Goal: Information Seeking & Learning: Learn about a topic

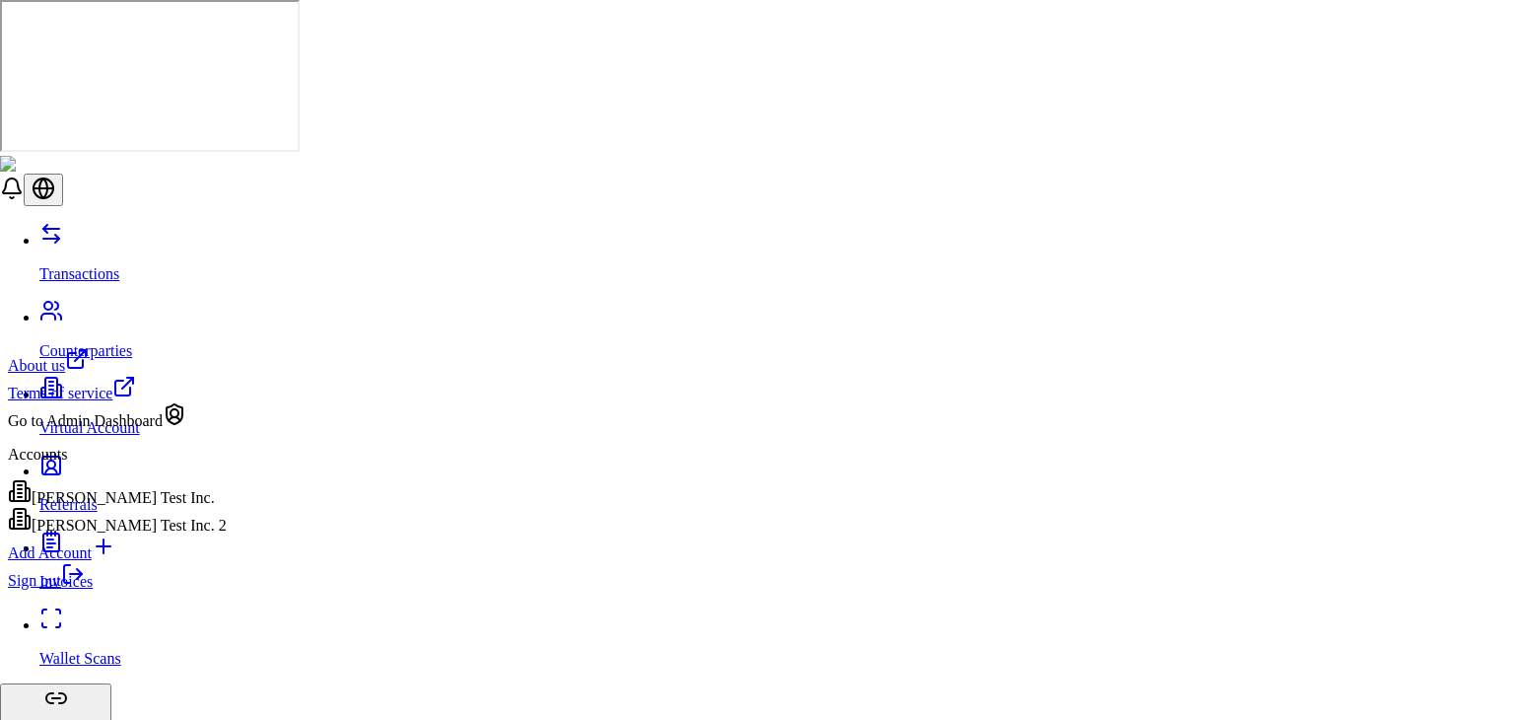
click at [153, 534] on div "[PERSON_NAME] Test Inc. 2" at bounding box center [117, 521] width 219 height 28
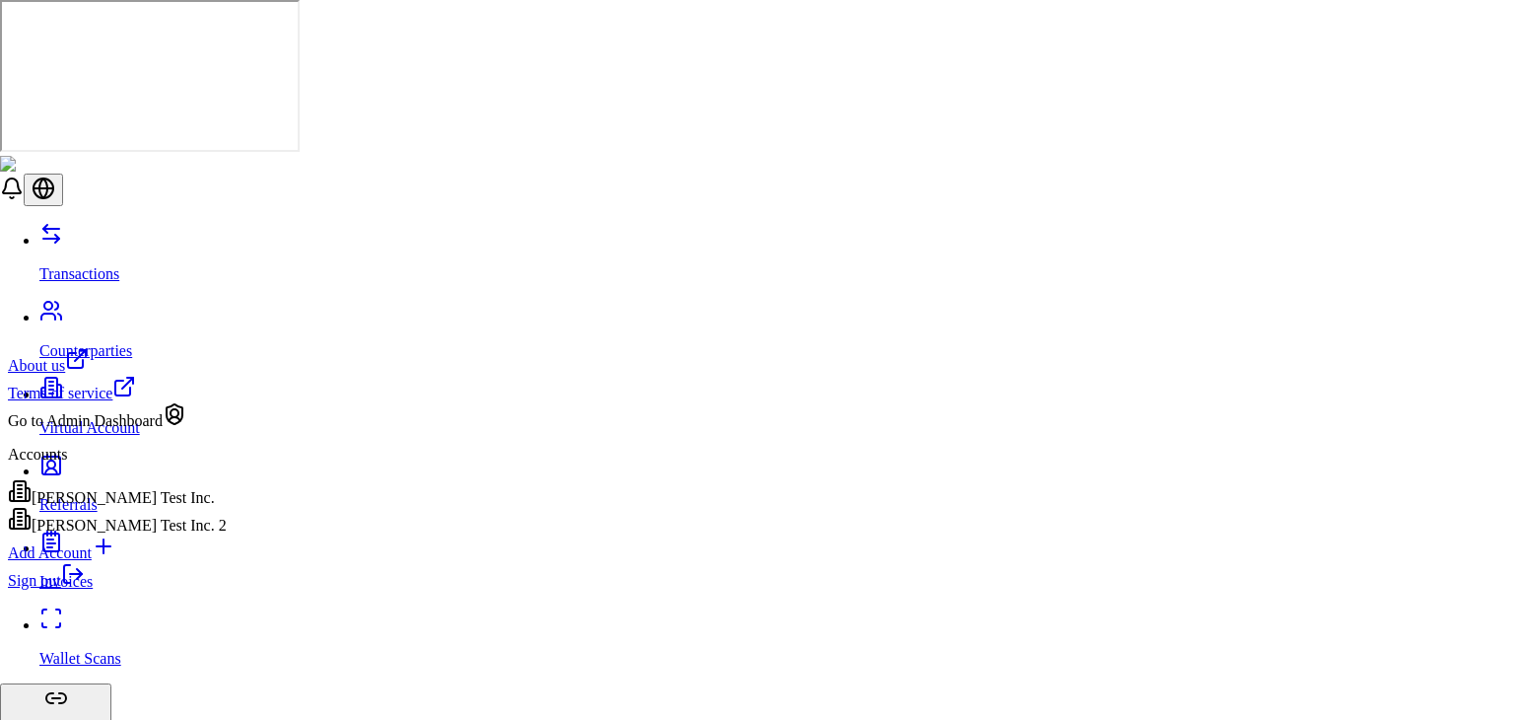
click at [155, 498] on div "[PERSON_NAME] Test Inc." at bounding box center [117, 493] width 219 height 28
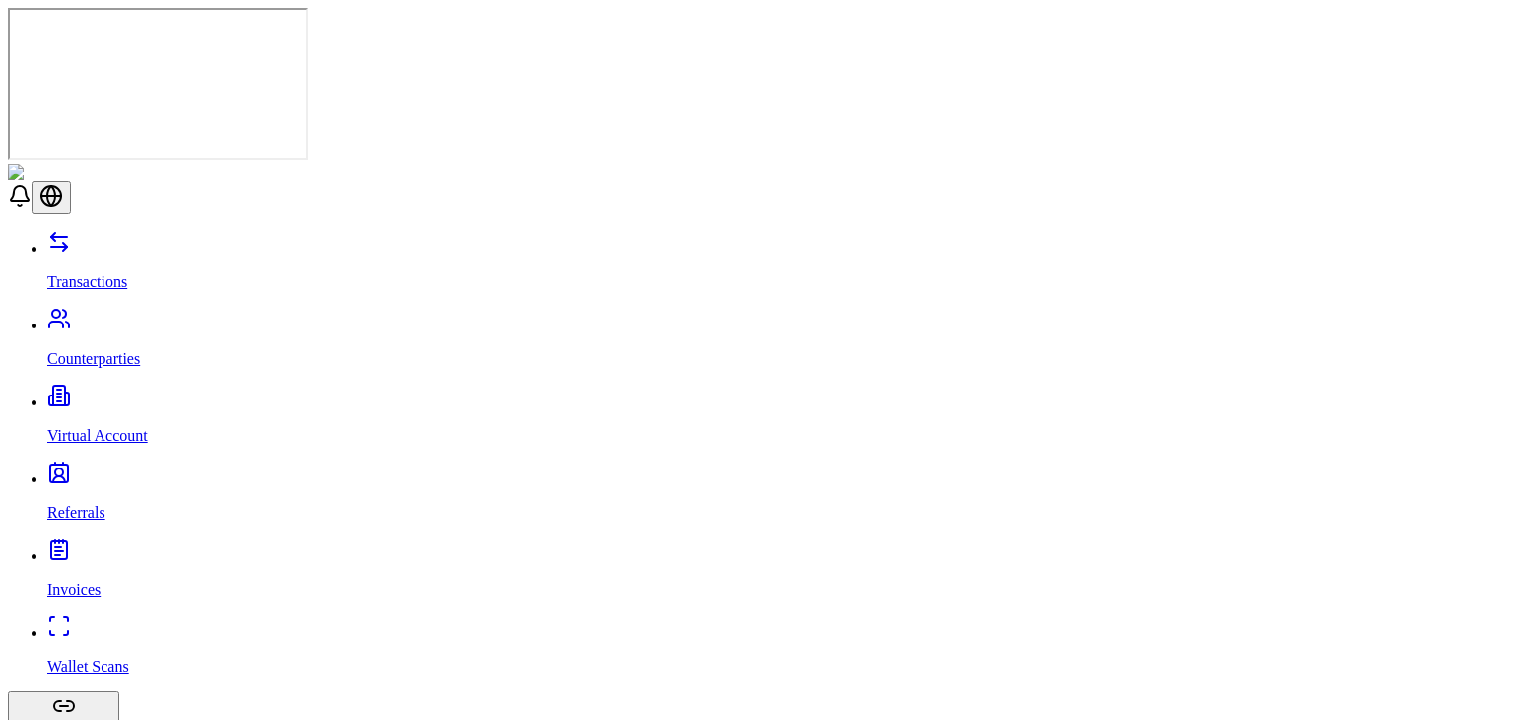
click at [95, 350] on p "Counterparties" at bounding box center [776, 359] width 1459 height 18
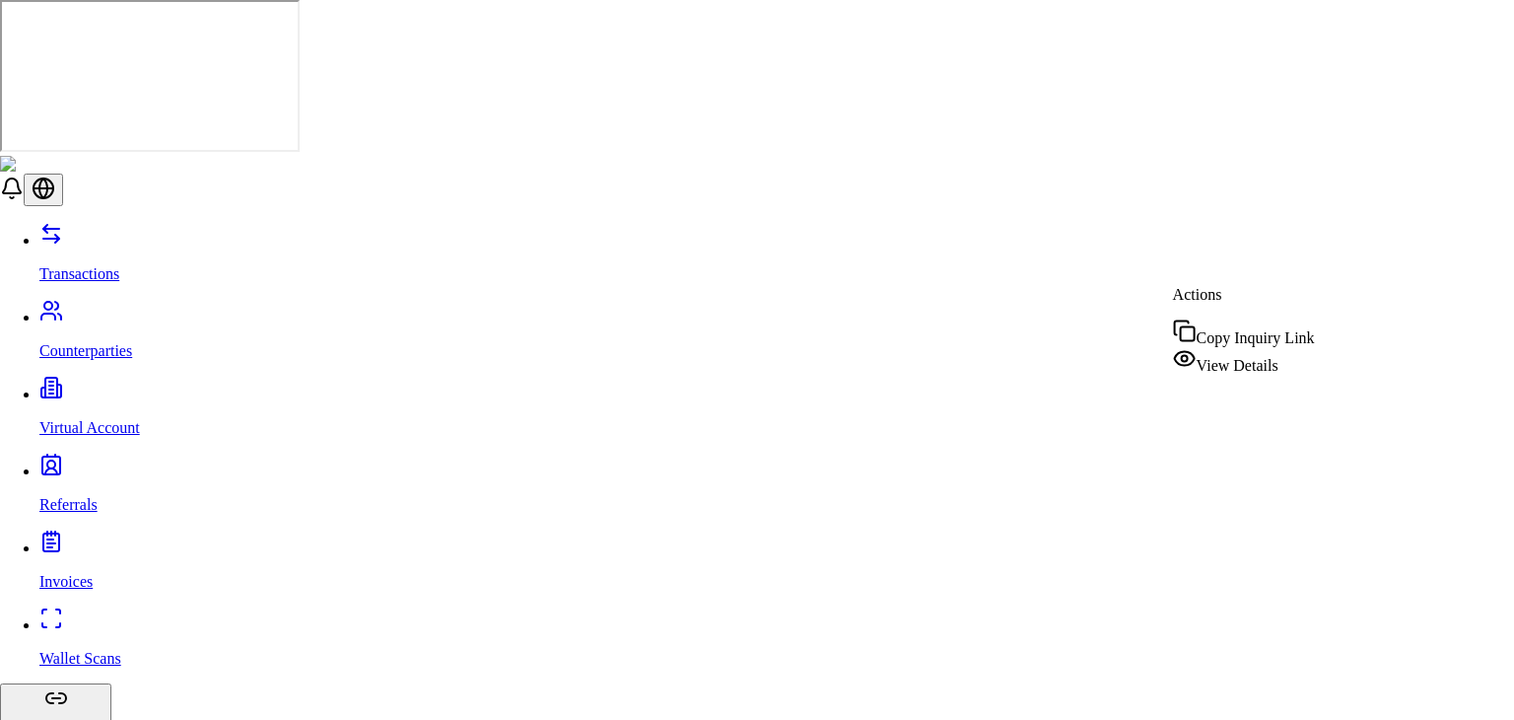
click at [1279, 357] on span "View Details" at bounding box center [1238, 365] width 82 height 17
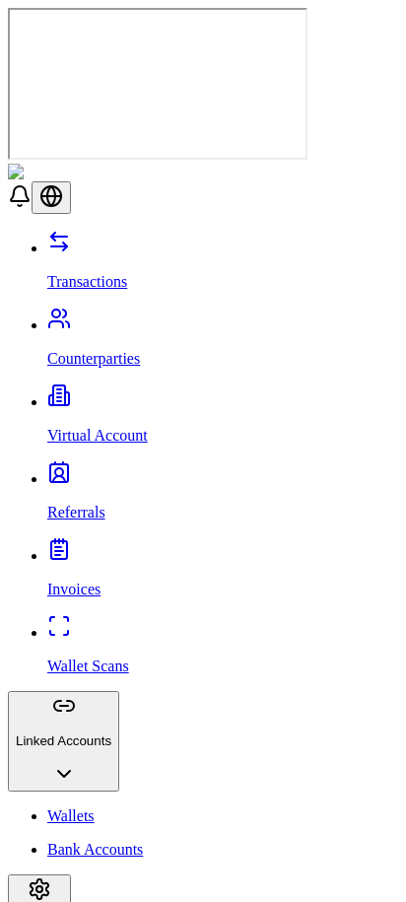
click at [313, 230] on div at bounding box center [203, 230] width 390 height 0
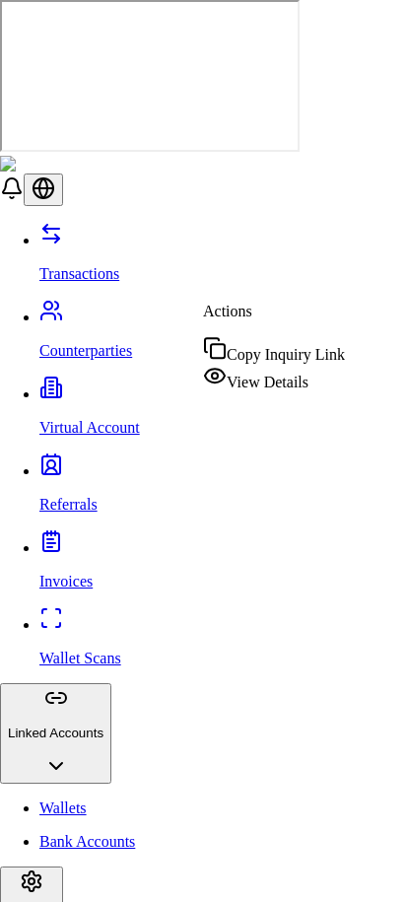
click at [297, 374] on span "View Details" at bounding box center [268, 382] width 82 height 17
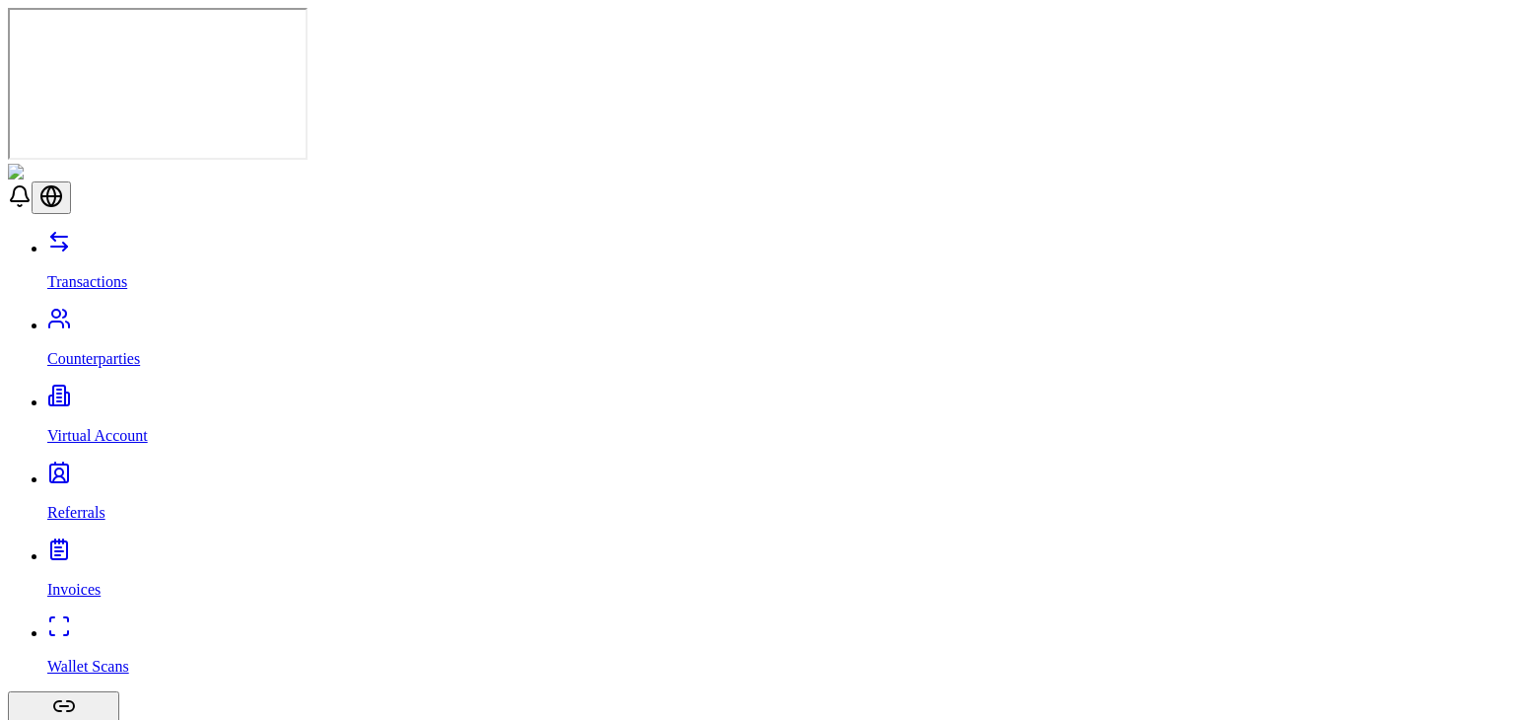
scroll to position [134, 0]
click at [106, 273] on p "Transactions" at bounding box center [776, 282] width 1459 height 18
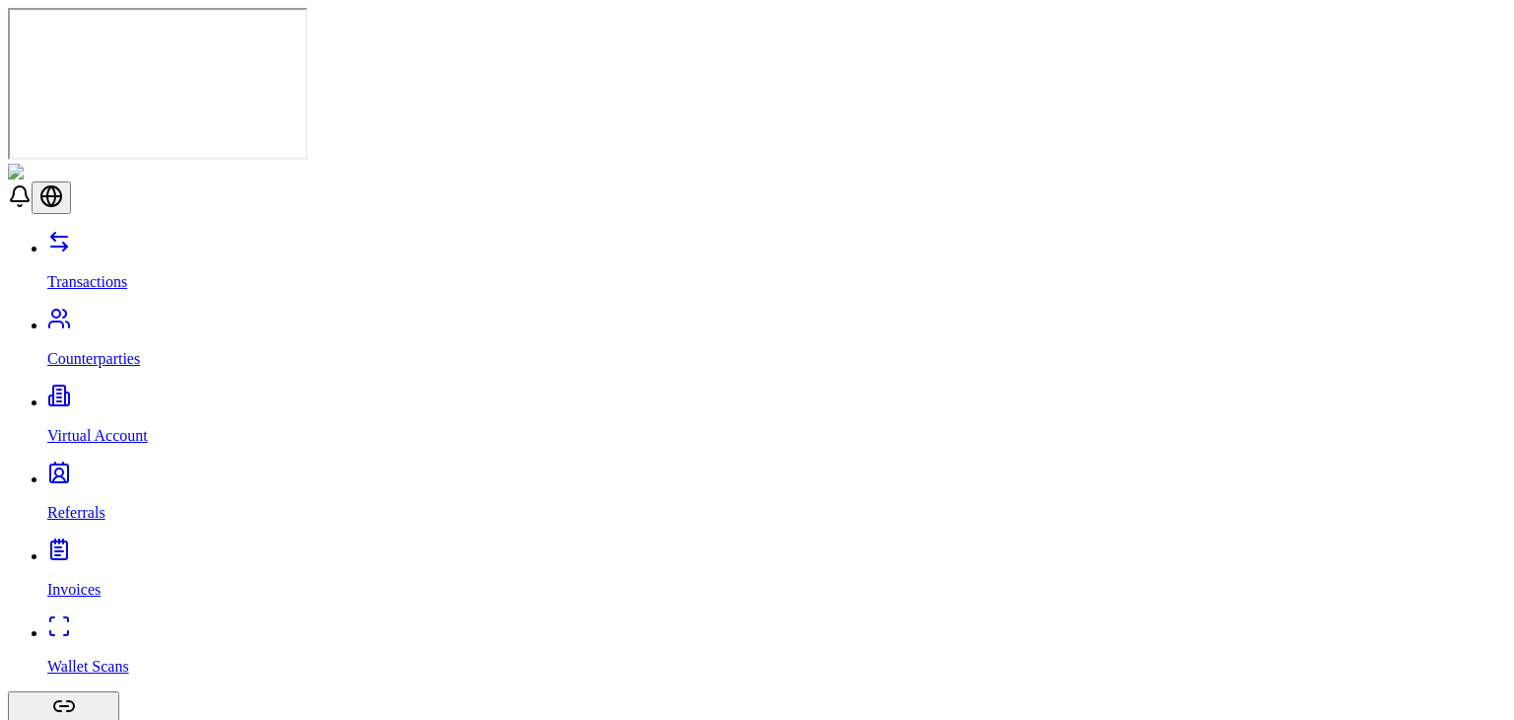
click at [104, 624] on link "Wallet Scans" at bounding box center [776, 649] width 1459 height 51
click at [103, 658] on p "Wallet Scans" at bounding box center [776, 667] width 1459 height 18
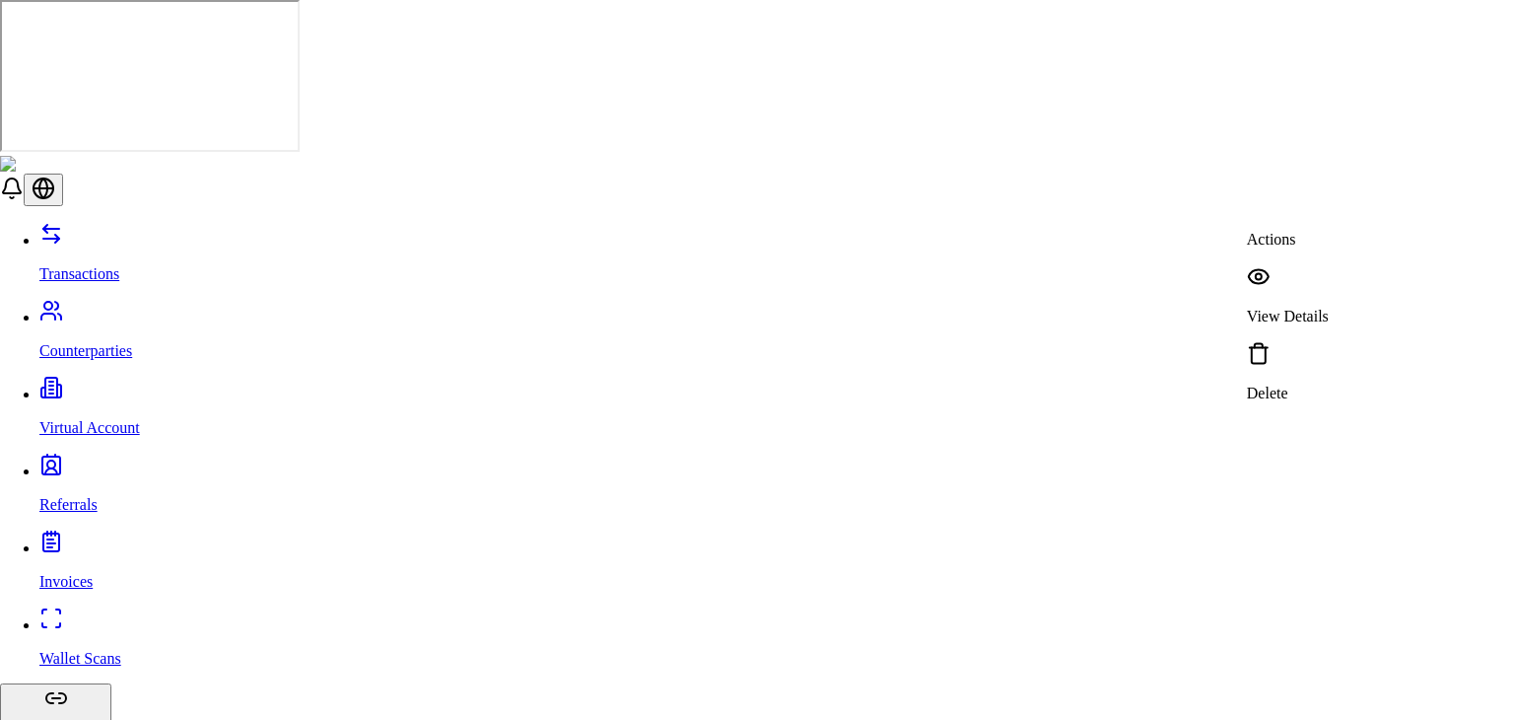
click at [1284, 276] on div "View Details" at bounding box center [1288, 294] width 82 height 61
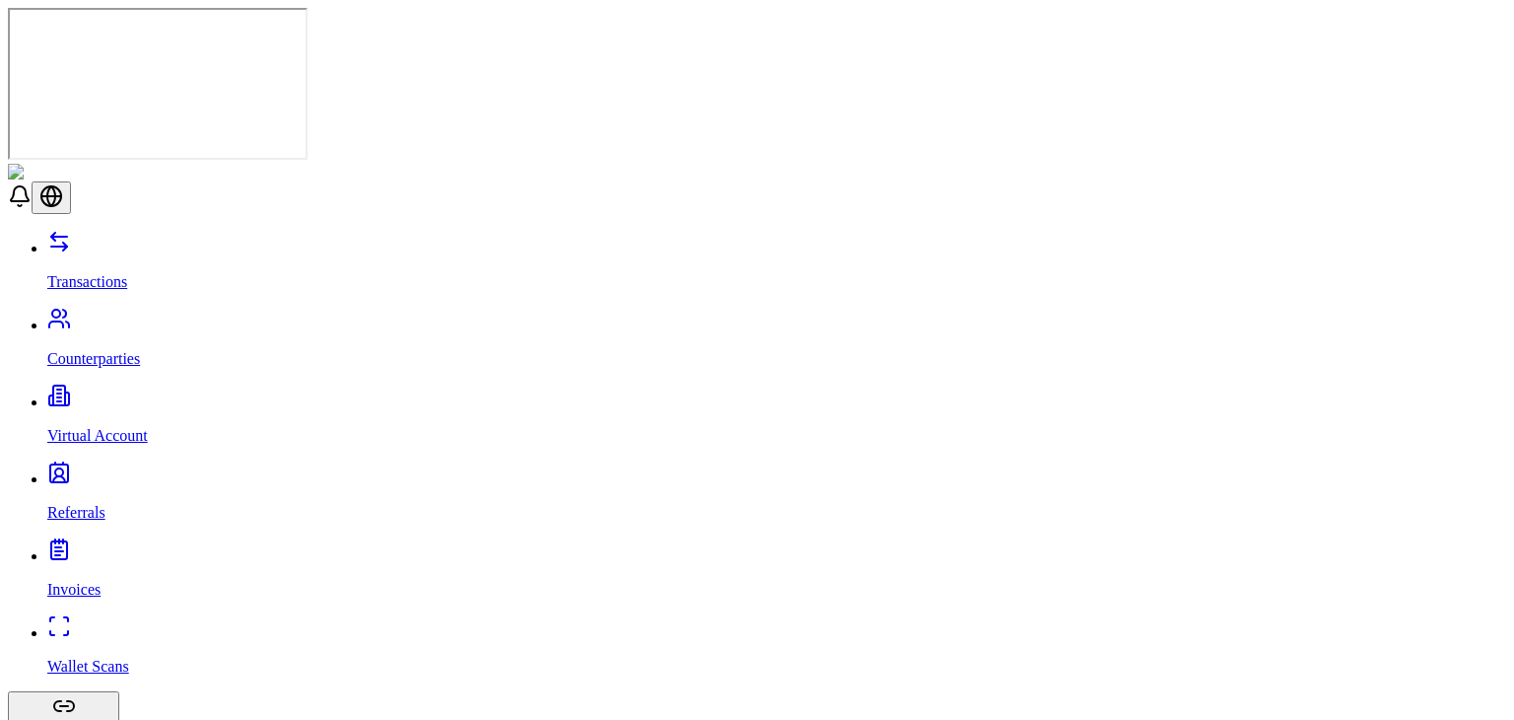
scroll to position [388, 0]
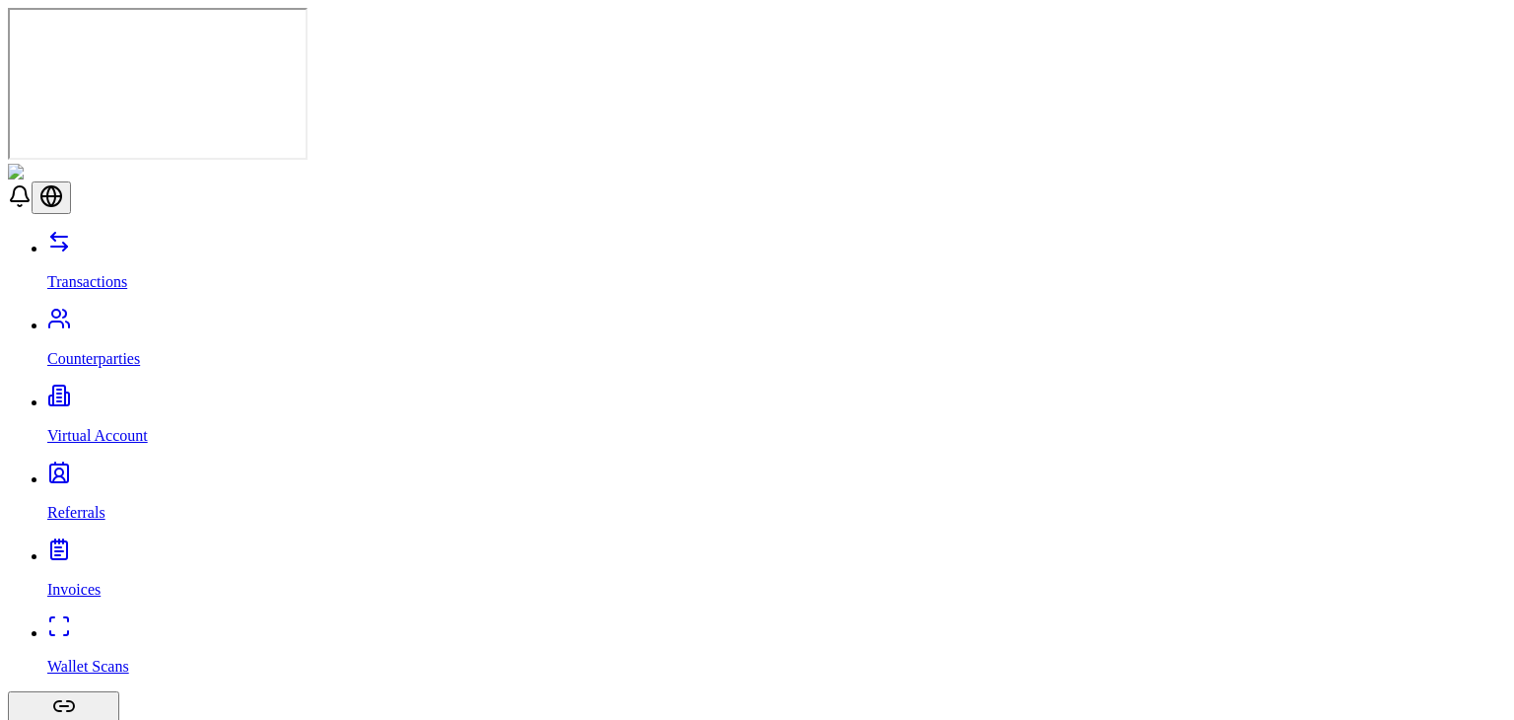
scroll to position [895, 0]
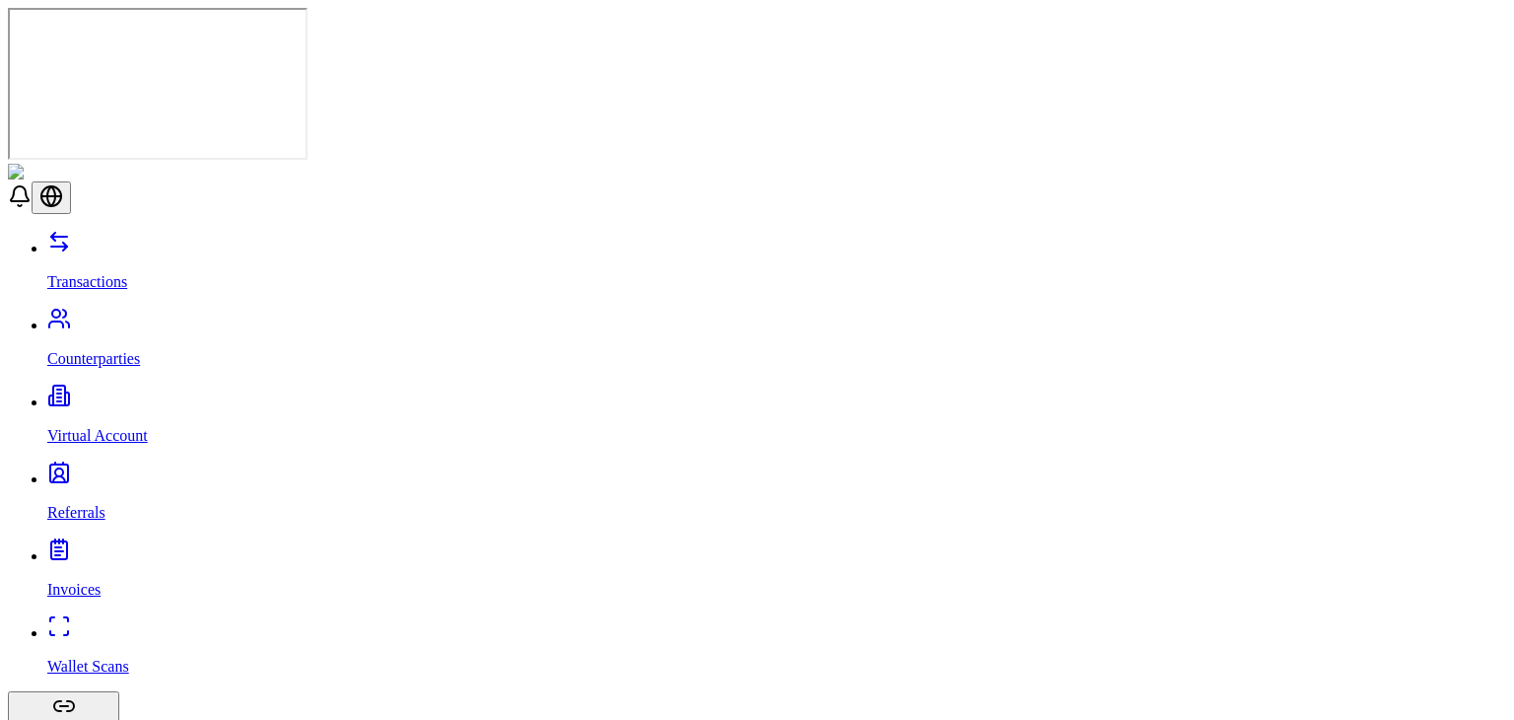
click at [106, 658] on p "Wallet Scans" at bounding box center [776, 667] width 1459 height 18
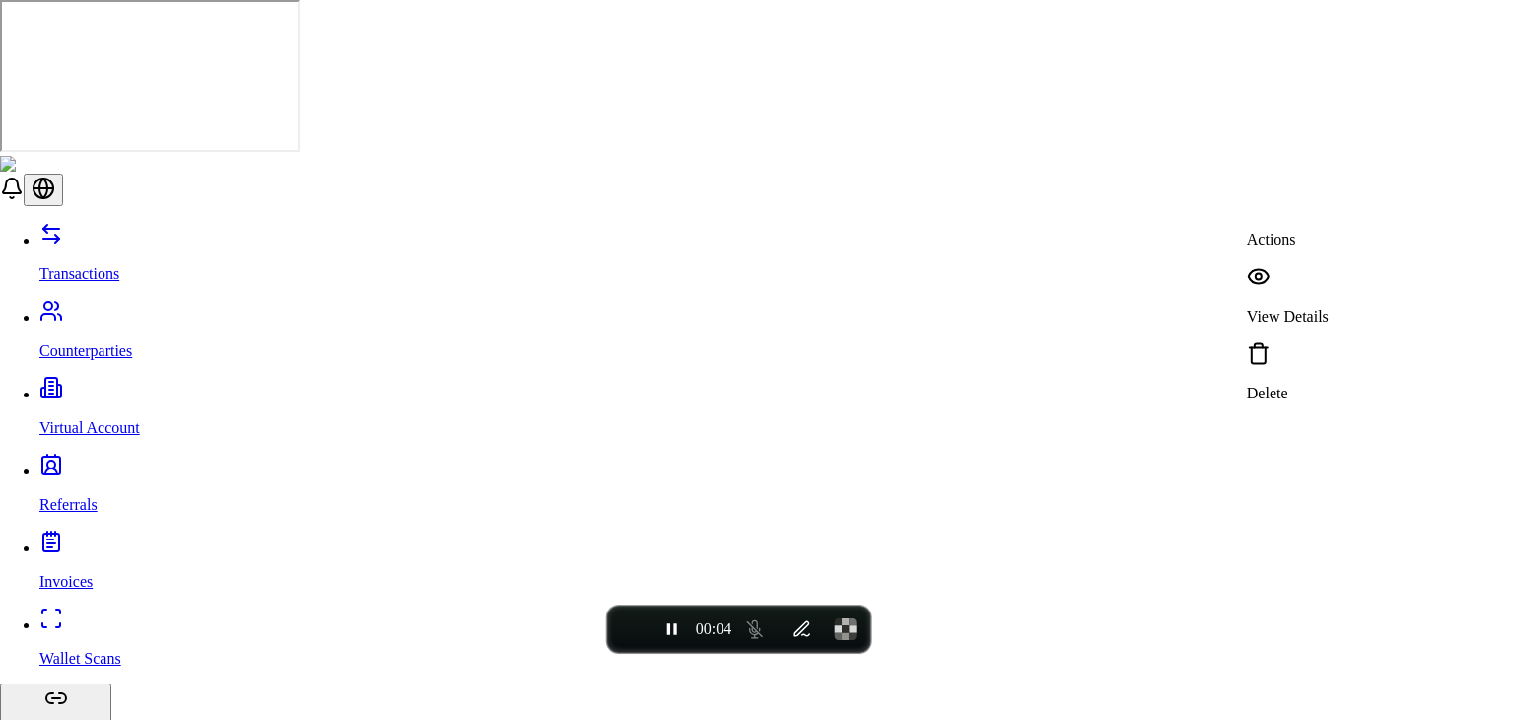
click at [1278, 275] on div "View Details" at bounding box center [1288, 294] width 82 height 61
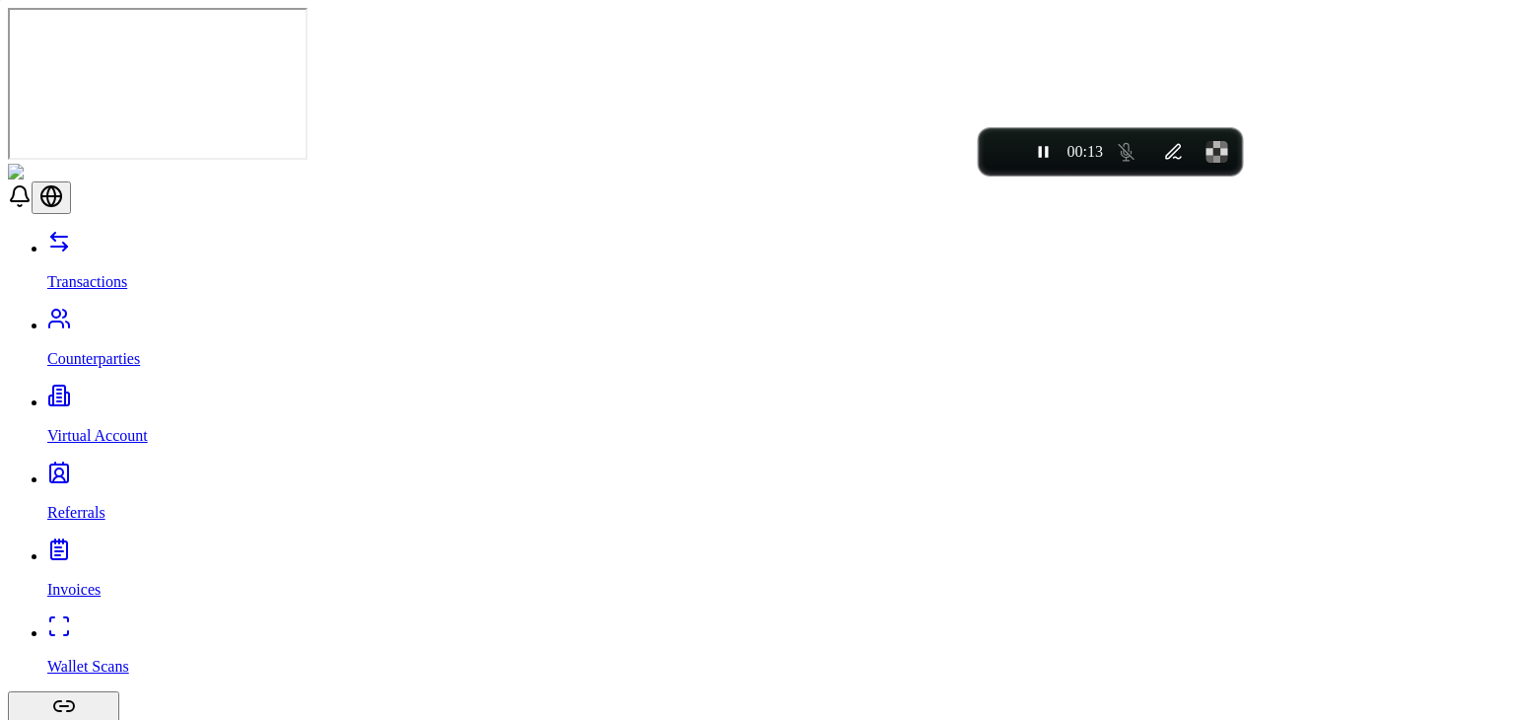
scroll to position [390, 0]
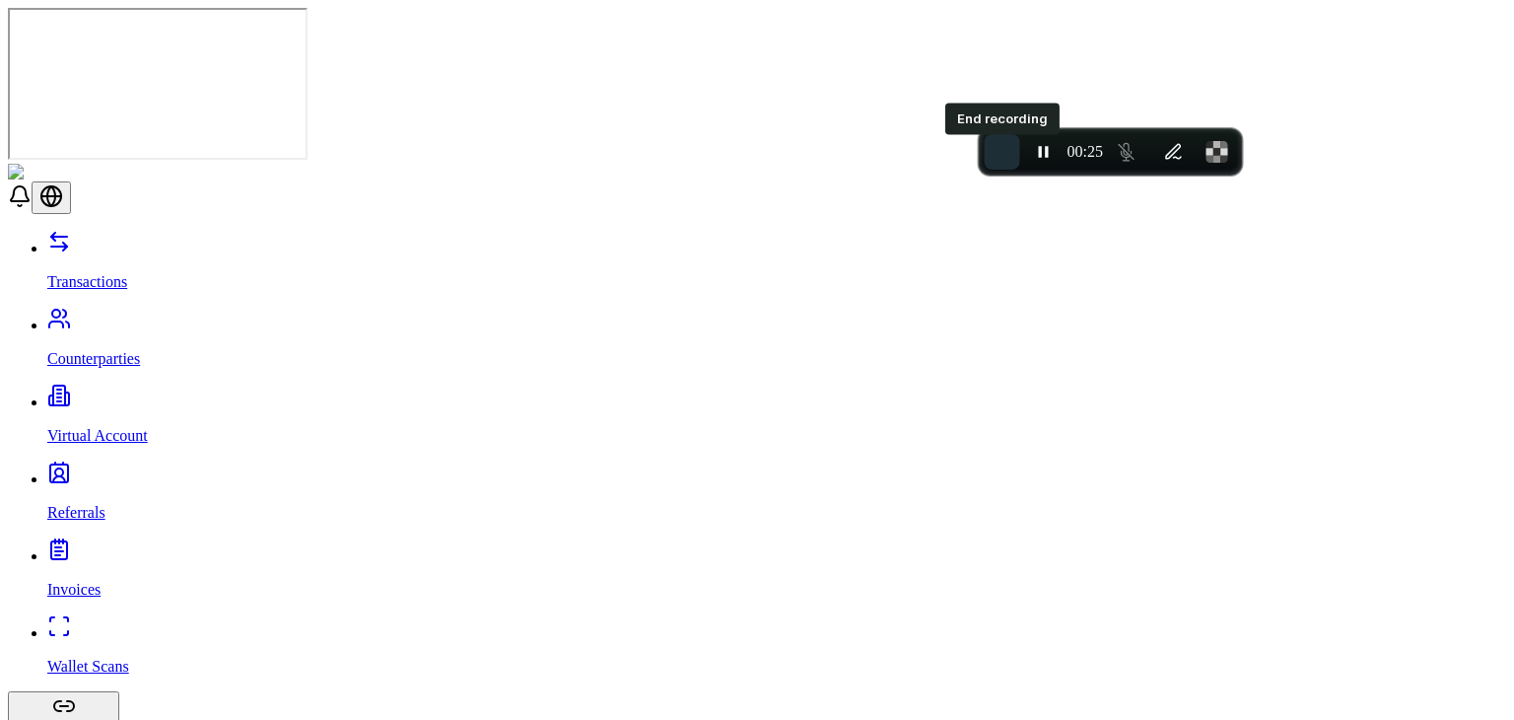
click at [1006, 161] on button "End recording" at bounding box center [1002, 151] width 35 height 35
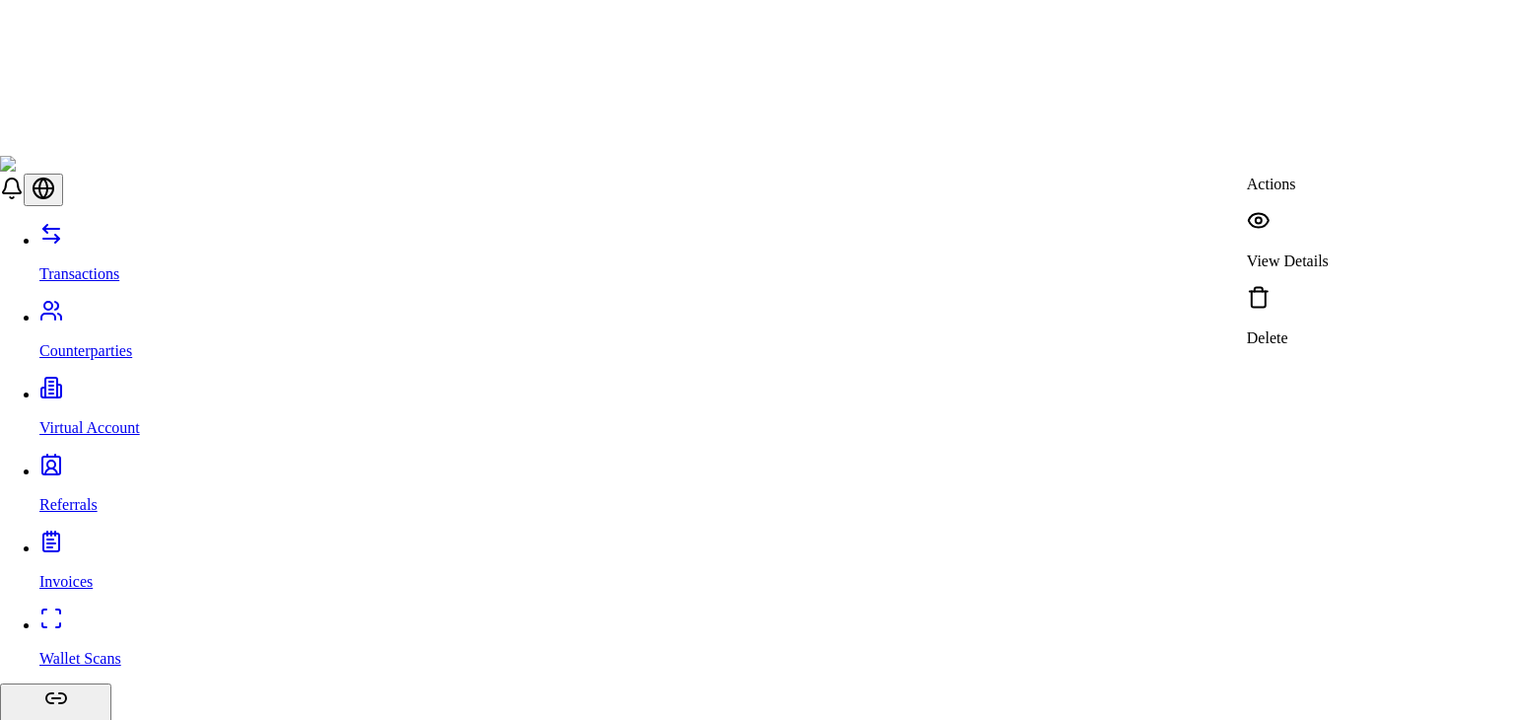
click at [1329, 252] on p "View Details" at bounding box center [1288, 261] width 82 height 18
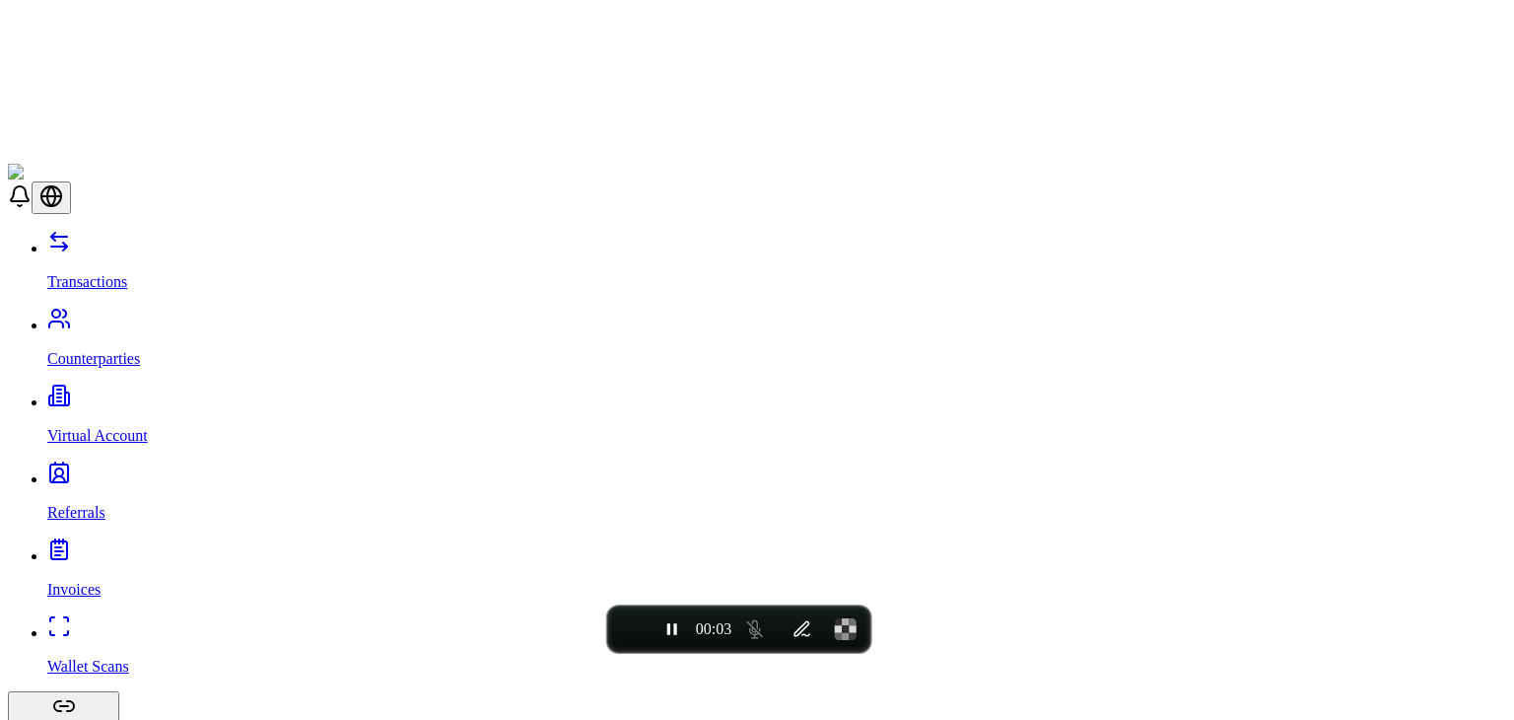
scroll to position [2208, 0]
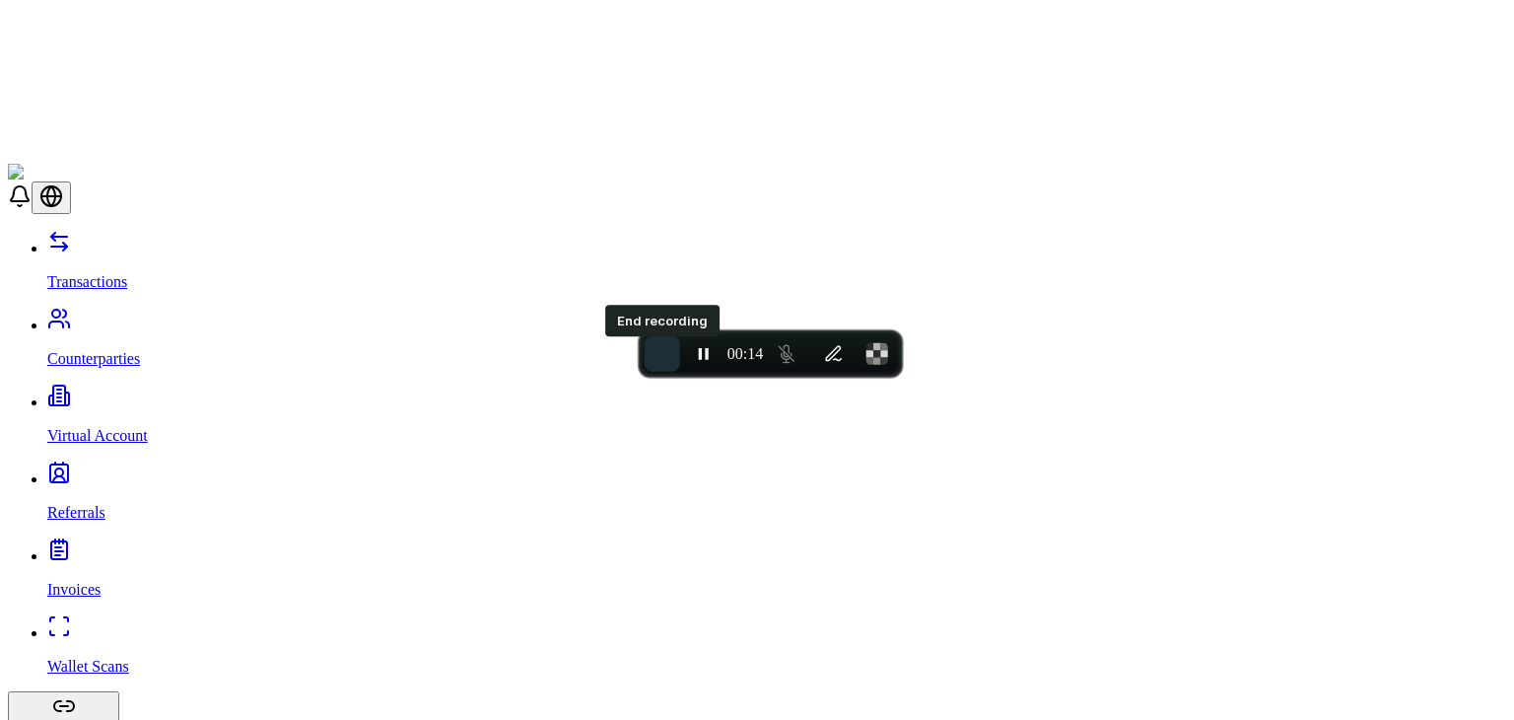
click at [655, 363] on button "End recording" at bounding box center [662, 353] width 35 height 35
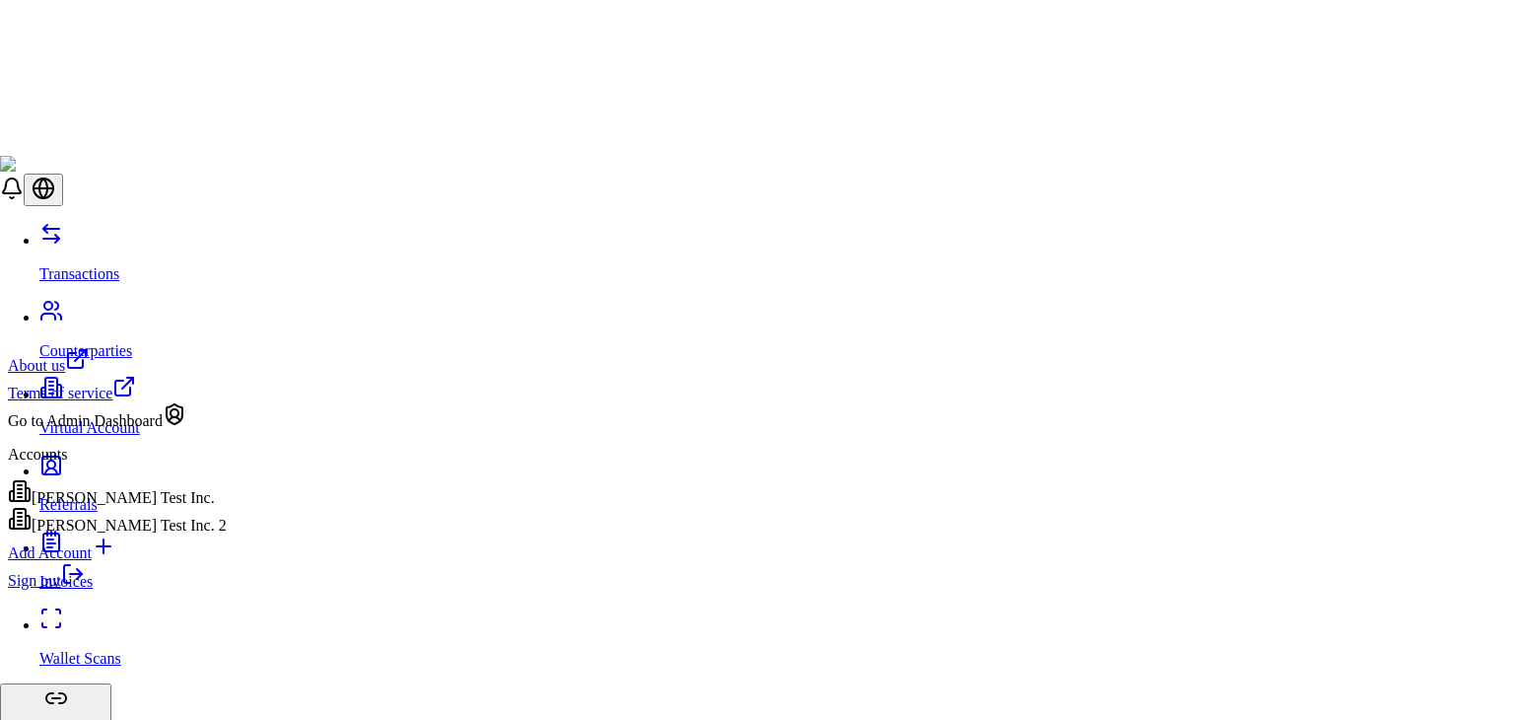
click at [85, 589] on link "Sign out" at bounding box center [46, 580] width 77 height 17
